Goal: Task Accomplishment & Management: Manage account settings

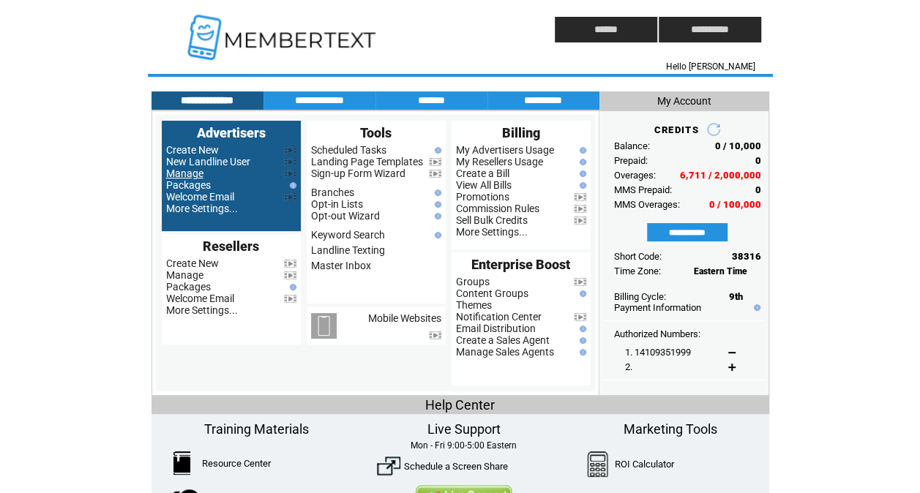
click at [190, 170] on link "Manage" at bounding box center [184, 174] width 37 height 12
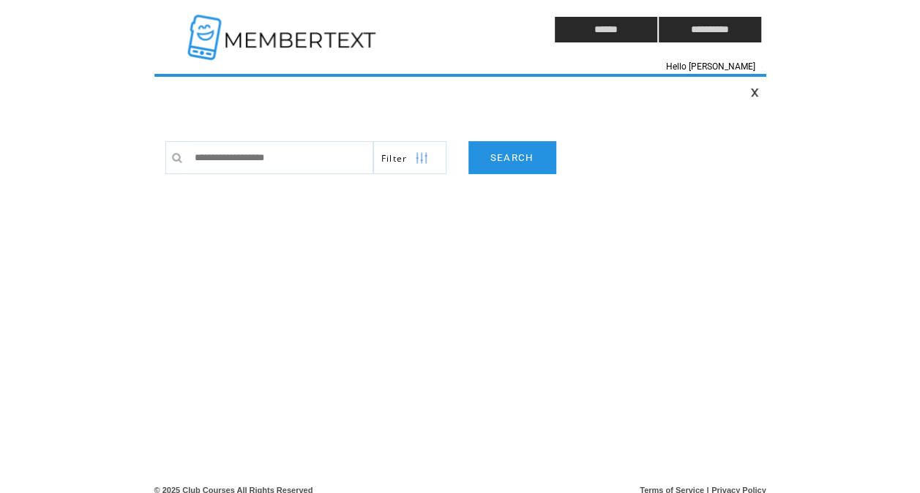
click at [230, 152] on input "text" at bounding box center [280, 157] width 186 height 33
type input "**********"
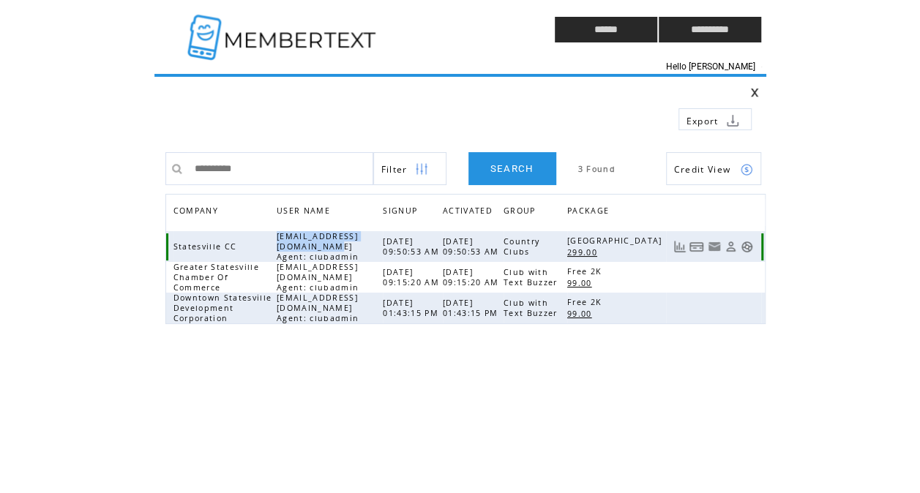
drag, startPoint x: 269, startPoint y: 242, endPoint x: 390, endPoint y: 243, distance: 120.8
click at [362, 243] on span "[EMAIL_ADDRESS][DOMAIN_NAME] Agent: clubadmin" at bounding box center [320, 246] width 86 height 31
copy span "[EMAIL_ADDRESS][DOMAIN_NAME]"
